Goal: Task Accomplishment & Management: Use online tool/utility

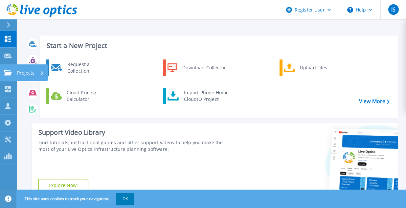
click at [8, 70] on icon at bounding box center [8, 73] width 8 height 6
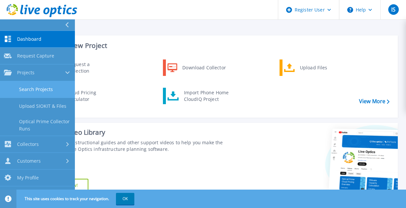
click at [46, 91] on link "Search Projects" at bounding box center [37, 89] width 75 height 17
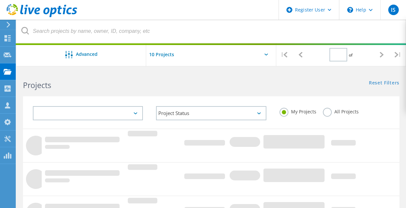
type input "1"
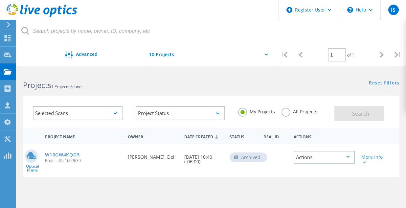
scroll to position [15, 0]
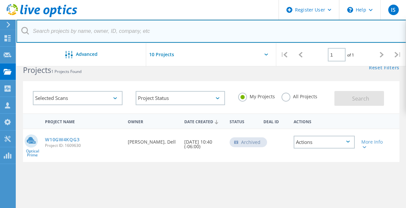
click at [92, 32] on input "text" at bounding box center [211, 31] width 390 height 23
paste input "[PERSON_NAME][EMAIL_ADDRESS][PERSON_NAME][DOMAIN_NAME]"
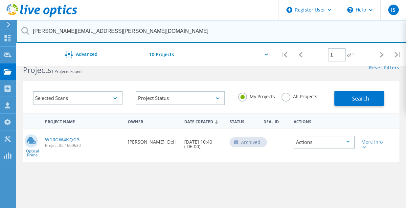
type input "[PERSON_NAME][EMAIL_ADDRESS][PERSON_NAME][DOMAIN_NAME]"
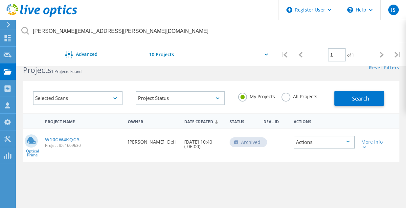
click at [286, 93] on label "All Projects" at bounding box center [299, 96] width 36 height 6
click at [0, 0] on input "All Projects" at bounding box center [0, 0] width 0 height 0
click at [347, 101] on button "Search" at bounding box center [359, 98] width 50 height 15
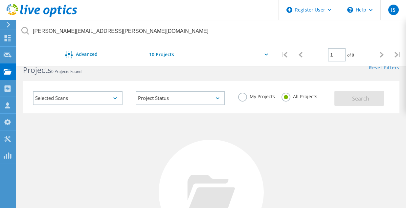
click at [96, 98] on div "Selected Scans" at bounding box center [78, 98] width 90 height 14
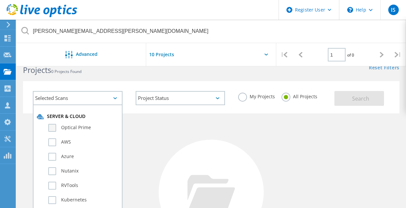
click at [51, 128] on label "Optical Prime" at bounding box center [83, 128] width 70 height 8
click at [0, 0] on input "Optical Prime" at bounding box center [0, 0] width 0 height 0
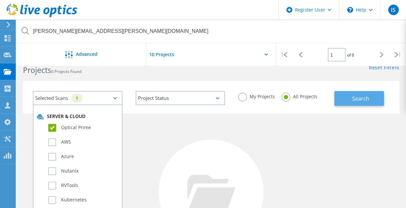
click at [357, 98] on span "Search" at bounding box center [360, 98] width 17 height 7
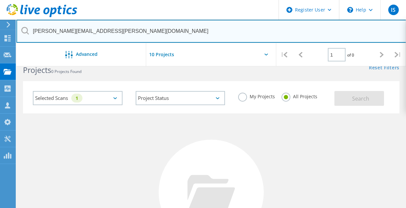
drag, startPoint x: 233, startPoint y: 29, endPoint x: 17, endPoint y: 28, distance: 216.0
click at [17, 28] on input "[PERSON_NAME][EMAIL_ADDRESS][PERSON_NAME][DOMAIN_NAME]" at bounding box center [211, 31] width 390 height 23
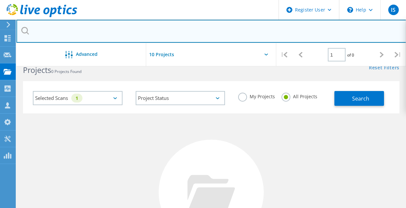
paste input "[PERSON_NAME][EMAIL_ADDRESS][DOMAIN_NAME]"
type input "[PERSON_NAME][EMAIL_ADDRESS][DOMAIN_NAME]"
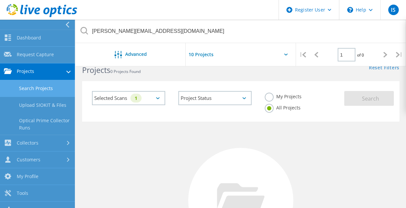
click at [55, 86] on link "Search Projects" at bounding box center [37, 88] width 75 height 17
click at [47, 89] on link "Search Projects" at bounding box center [37, 88] width 75 height 17
click at [239, 134] on div "No Projects Found Try refining your search." at bounding box center [240, 206] width 317 height 170
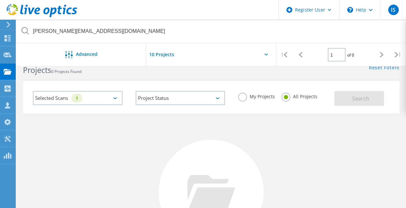
click at [115, 96] on div "Selected Scans 1" at bounding box center [78, 98] width 90 height 14
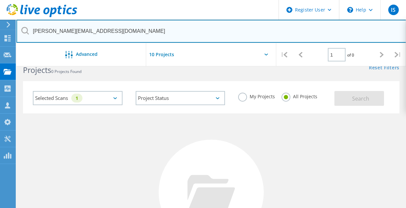
drag, startPoint x: 128, startPoint y: 32, endPoint x: -2, endPoint y: 28, distance: 130.7
click at [0, 28] on html "Register User \n Help Explore Helpful Articles Contact Support IS Dell User [PE…" at bounding box center [203, 147] width 406 height 325
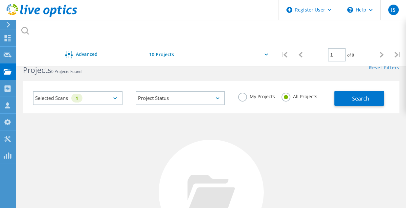
click at [246, 98] on label "My Projects" at bounding box center [256, 96] width 37 height 6
click at [0, 0] on input "My Projects" at bounding box center [0, 0] width 0 height 0
click at [374, 96] on button "Search" at bounding box center [359, 98] width 50 height 15
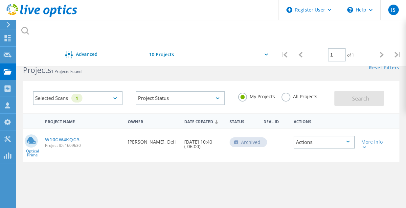
click at [289, 101] on div "All Projects" at bounding box center [299, 98] width 36 height 10
click at [287, 98] on label "All Projects" at bounding box center [299, 96] width 36 height 6
click at [0, 0] on input "All Projects" at bounding box center [0, 0] width 0 height 0
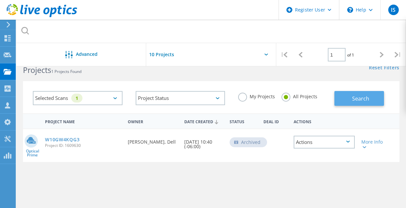
click at [354, 101] on span "Search" at bounding box center [360, 98] width 17 height 7
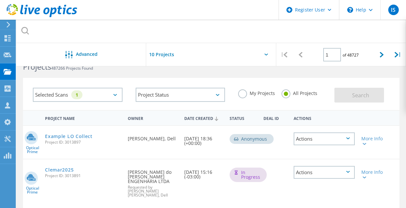
scroll to position [0, 0]
